Goal: Task Accomplishment & Management: Complete application form

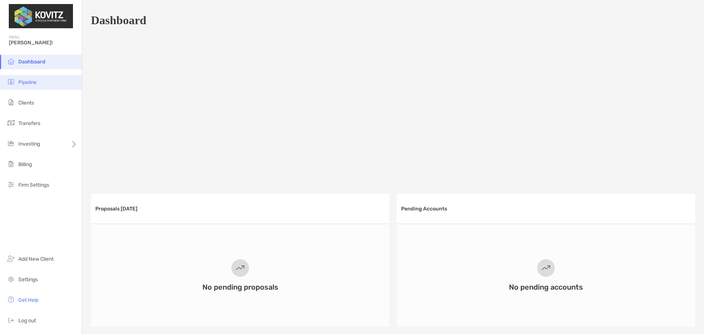
click at [36, 85] on li "Pipeline" at bounding box center [41, 82] width 82 height 15
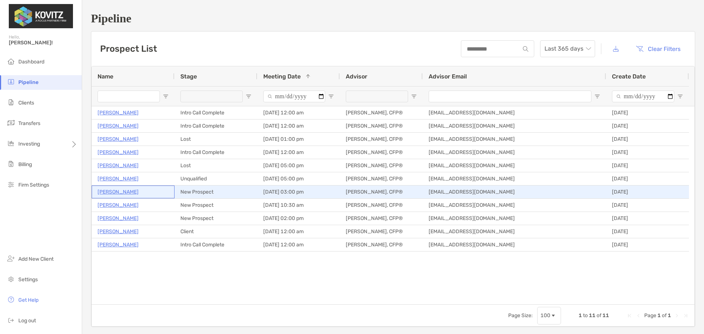
click at [111, 191] on p "Joy Baldini" at bounding box center [117, 191] width 41 height 9
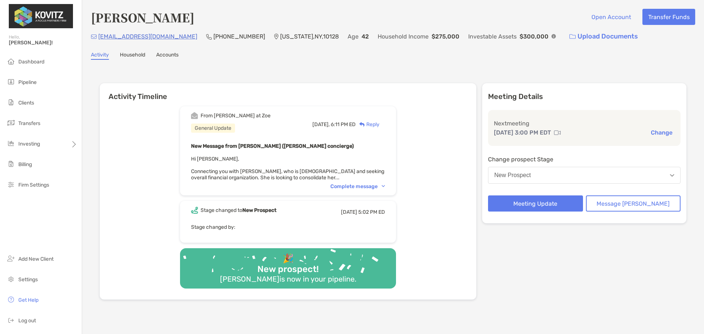
click at [369, 185] on div "Complete message" at bounding box center [357, 186] width 55 height 6
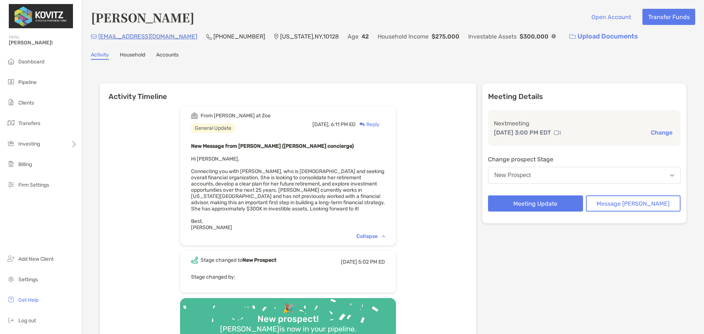
click at [567, 173] on button "New Prospect" at bounding box center [584, 175] width 192 height 17
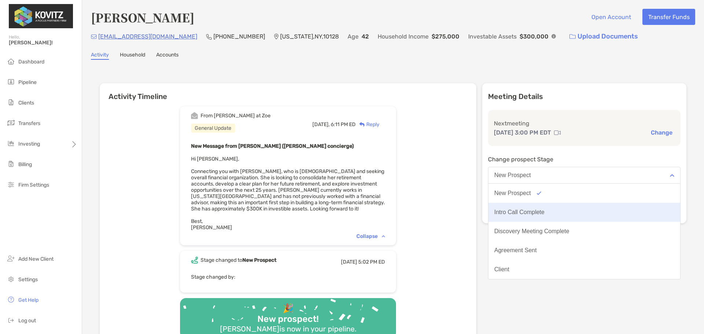
click at [544, 209] on div "Intro Call Complete" at bounding box center [519, 212] width 50 height 7
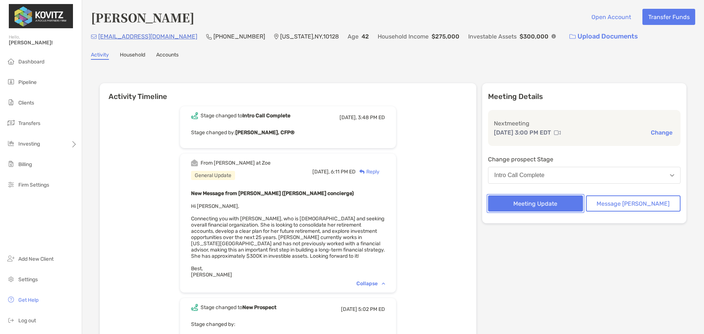
click at [557, 205] on button "Meeting Update" at bounding box center [535, 203] width 95 height 16
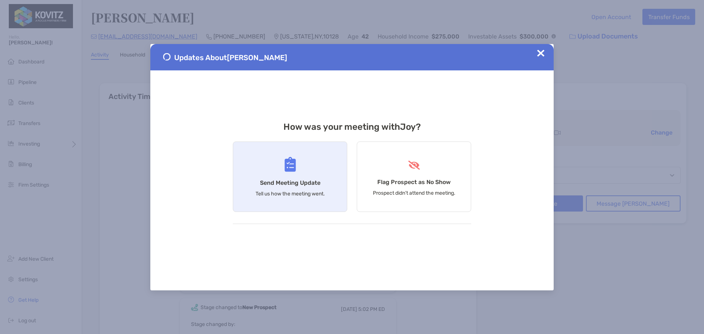
click at [288, 177] on div "Send Meeting Update Tell us how the meeting went." at bounding box center [290, 176] width 114 height 70
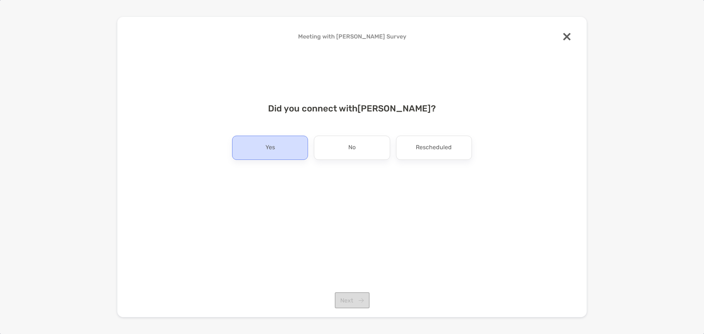
click at [288, 151] on div "Yes" at bounding box center [270, 148] width 76 height 24
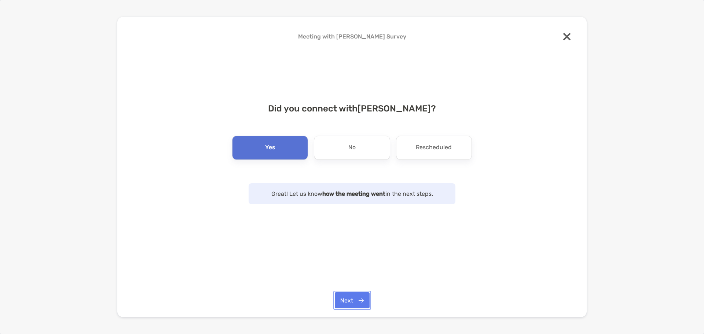
click at [355, 302] on button "Next" at bounding box center [352, 300] width 35 height 16
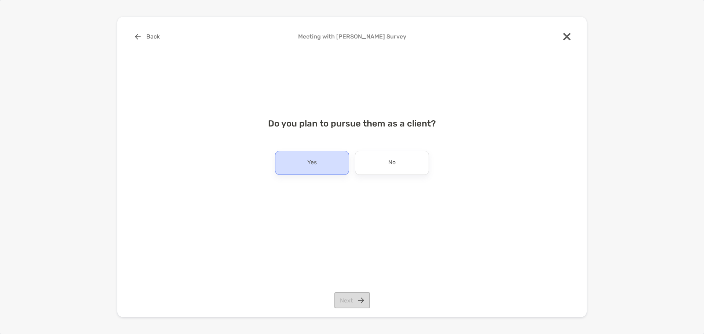
click at [327, 157] on div "Yes" at bounding box center [312, 163] width 74 height 24
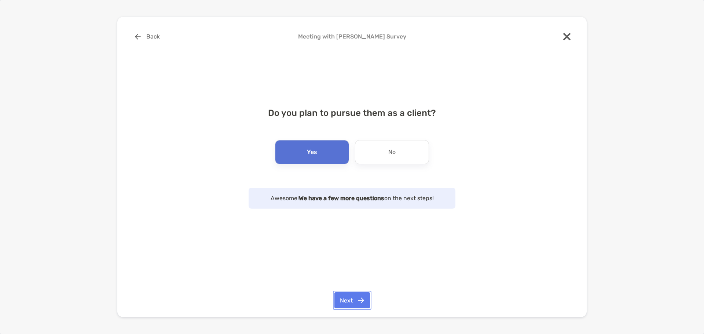
click at [355, 300] on button "Next" at bounding box center [352, 300] width 36 height 16
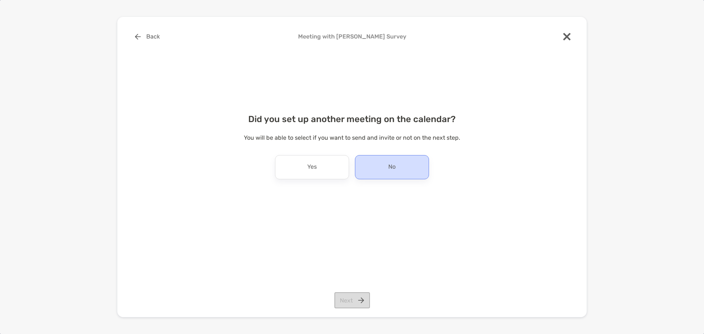
click at [407, 171] on div "No" at bounding box center [392, 167] width 74 height 24
drag, startPoint x: 355, startPoint y: 296, endPoint x: 355, endPoint y: 290, distance: 6.2
click at [355, 296] on button "Next" at bounding box center [352, 300] width 36 height 16
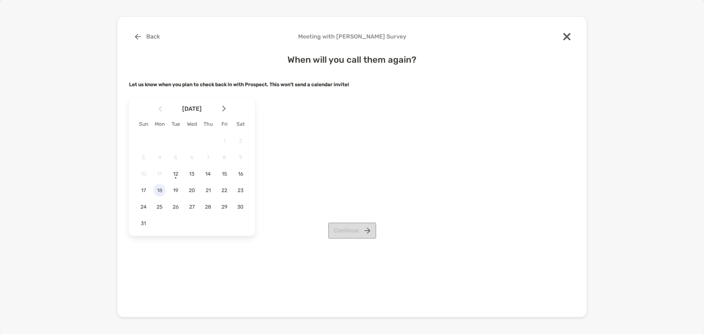
click at [158, 189] on span "18" at bounding box center [159, 190] width 12 height 6
click at [344, 224] on button "Continue" at bounding box center [352, 230] width 48 height 16
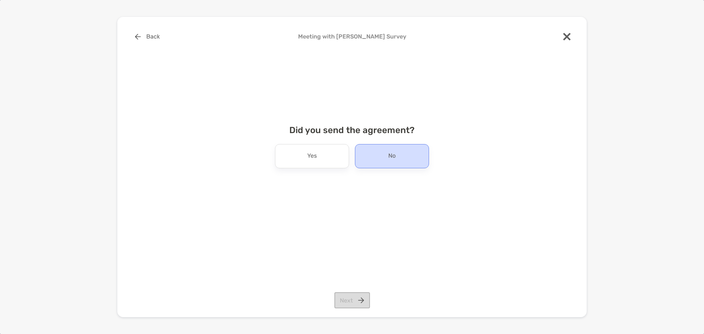
click at [395, 152] on p "No" at bounding box center [391, 156] width 7 height 12
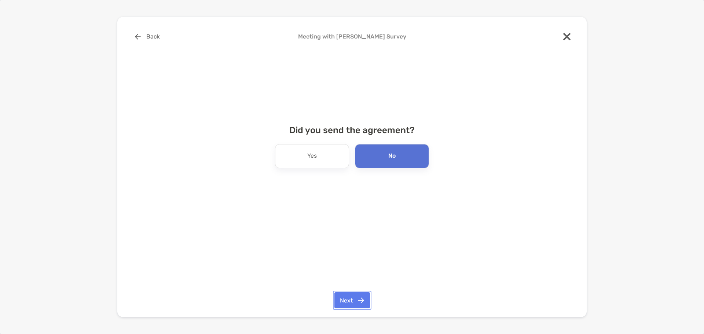
click at [357, 297] on button "Next" at bounding box center [352, 300] width 36 height 16
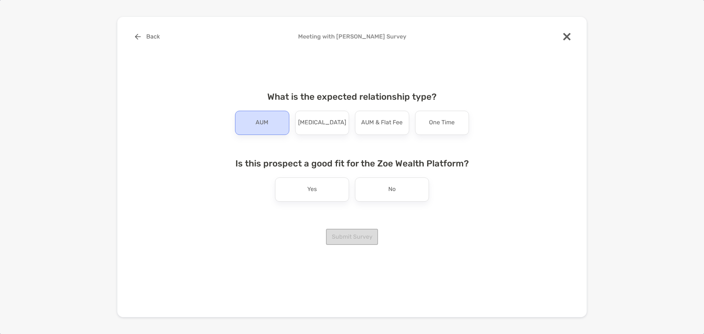
click at [259, 124] on p "AUM" at bounding box center [261, 123] width 13 height 12
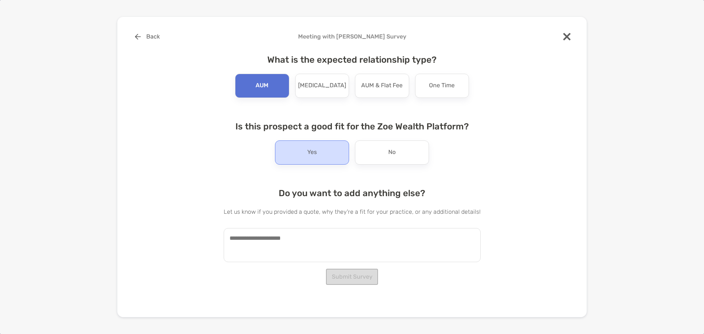
click at [312, 152] on p "Yes" at bounding box center [312, 153] width 10 height 12
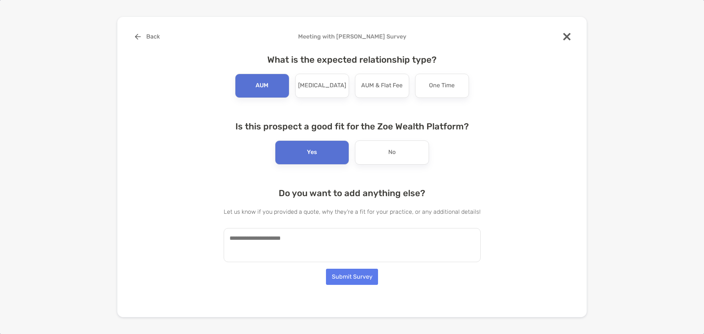
click at [296, 241] on textarea at bounding box center [352, 245] width 257 height 34
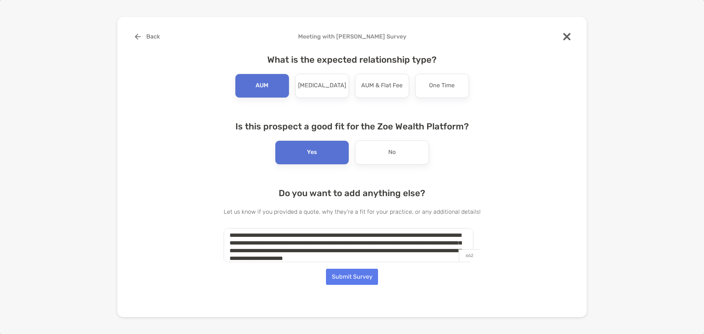
scroll to position [11, 0]
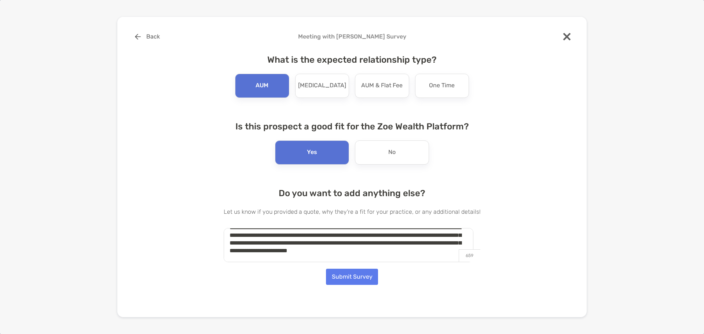
type textarea "**********"
click at [349, 274] on button "Submit Survey" at bounding box center [352, 277] width 52 height 16
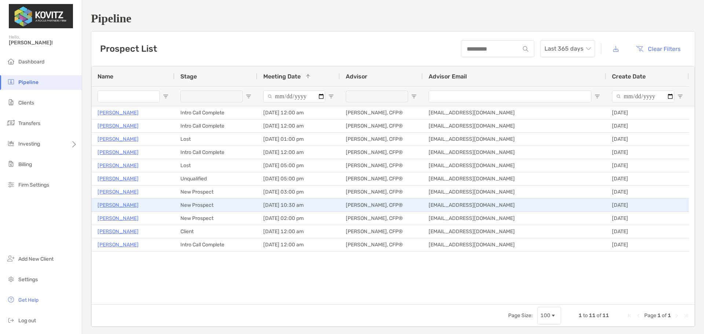
click at [107, 207] on p "Jesus Feliz" at bounding box center [117, 204] width 41 height 9
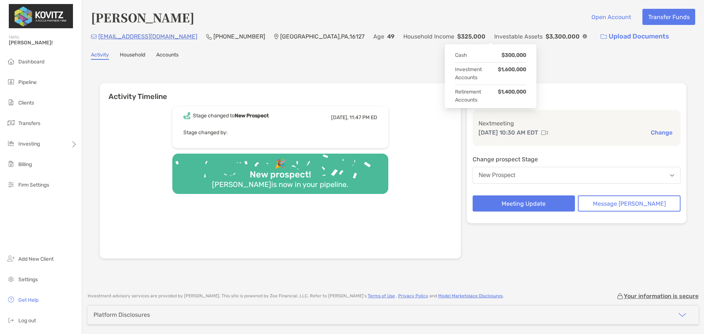
click at [582, 36] on img at bounding box center [584, 36] width 4 height 4
